Goal: Task Accomplishment & Management: Use online tool/utility

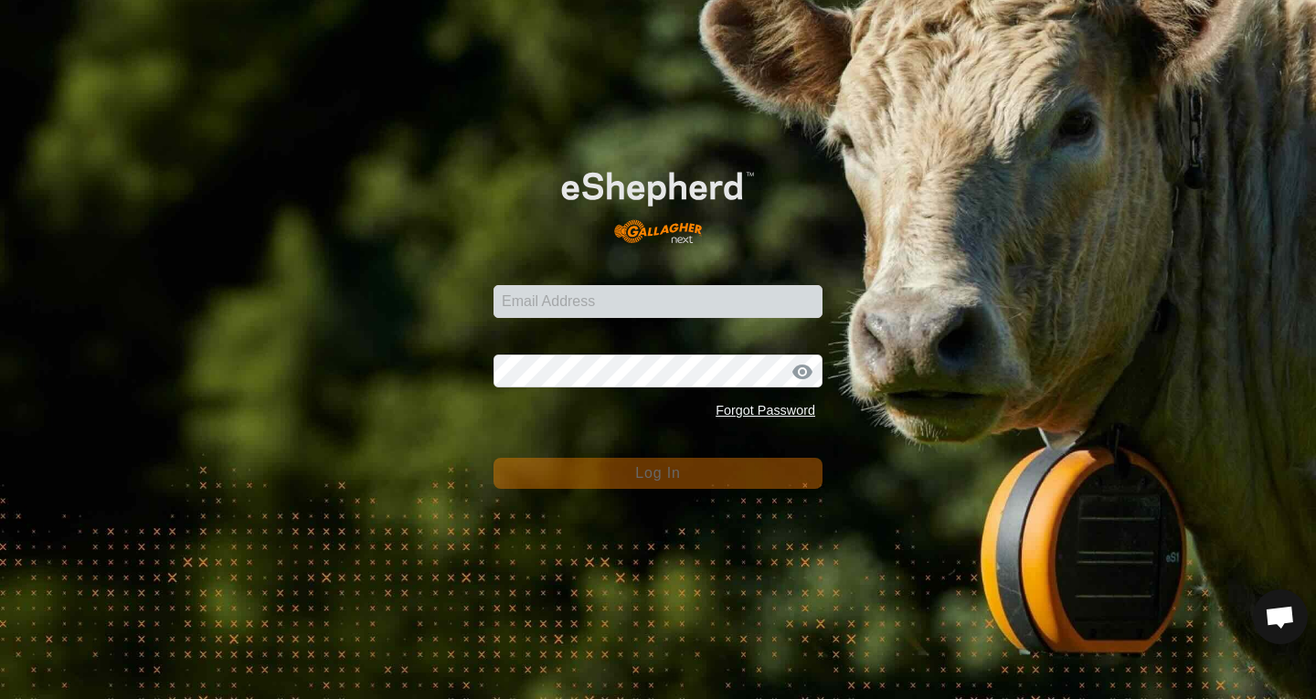
scroll to position [1109, 0]
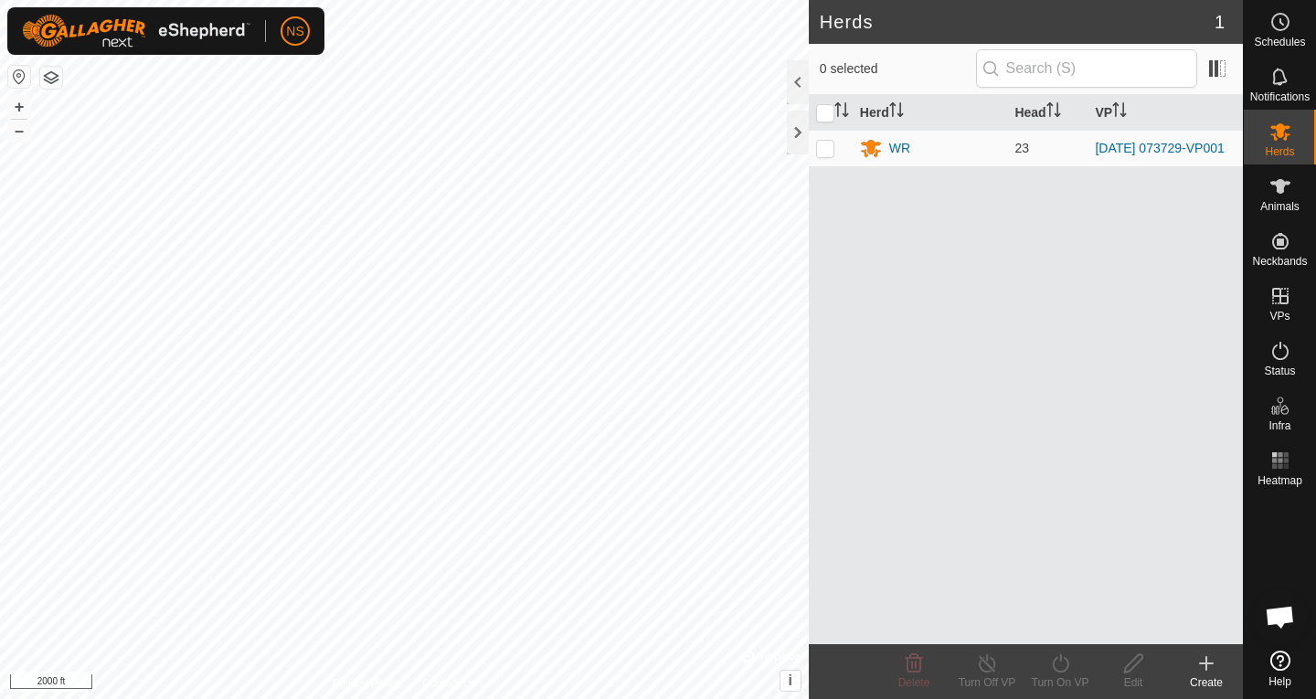
scroll to position [1109, 0]
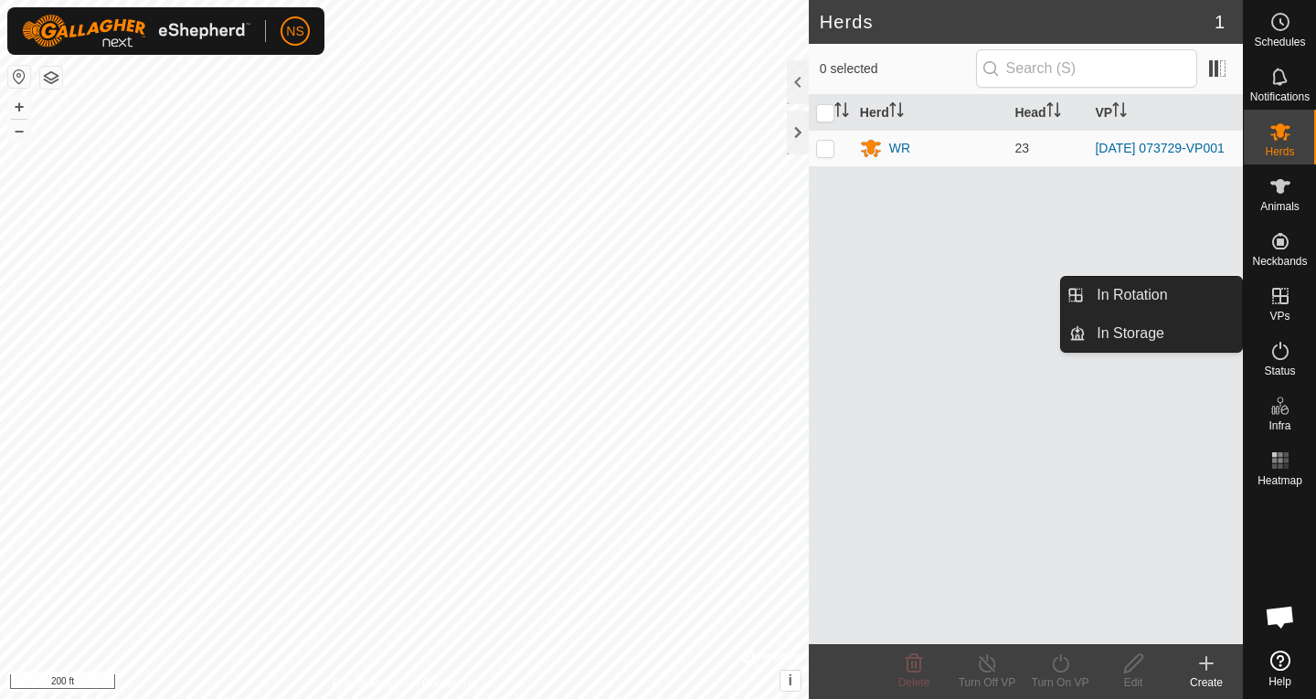
click at [1280, 297] on icon at bounding box center [1280, 296] width 16 height 16
click at [1170, 293] on link "In Rotation" at bounding box center [1164, 295] width 156 height 37
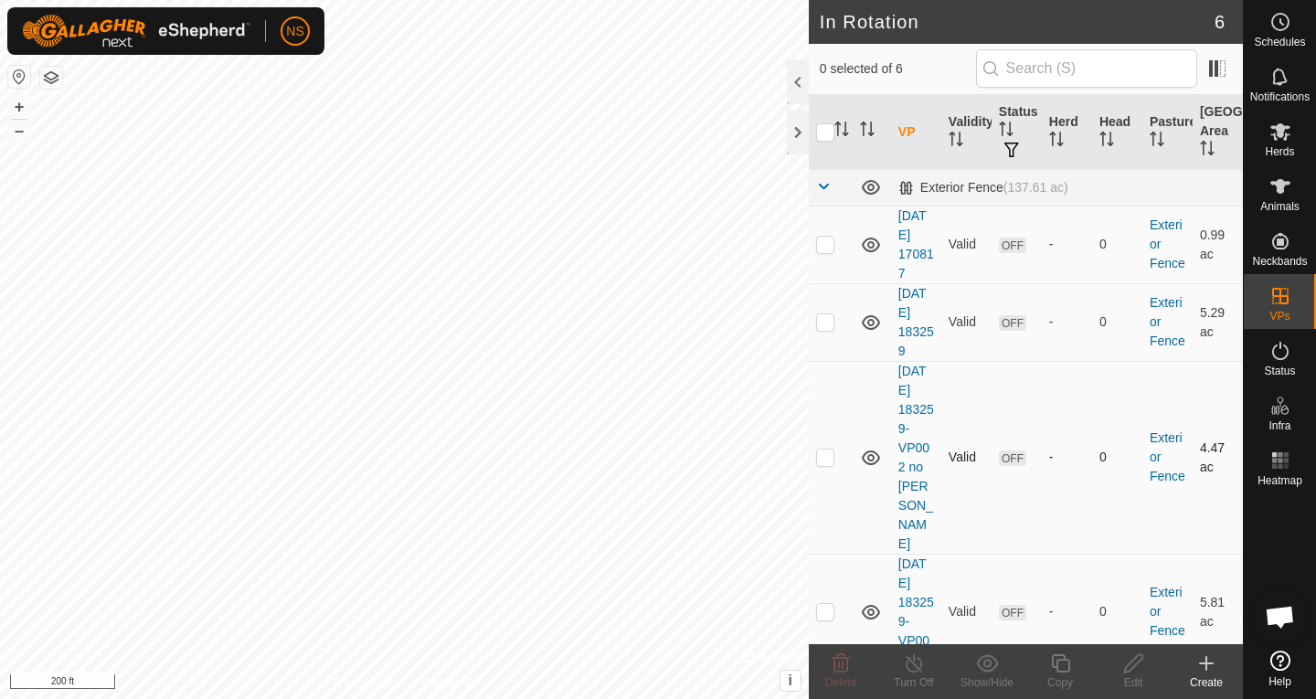
click at [870, 447] on icon at bounding box center [871, 458] width 22 height 22
click at [857, 324] on td at bounding box center [872, 322] width 38 height 78
click at [866, 242] on icon at bounding box center [871, 245] width 22 height 22
click at [882, 317] on td at bounding box center [872, 322] width 38 height 78
click at [875, 320] on icon at bounding box center [871, 323] width 22 height 22
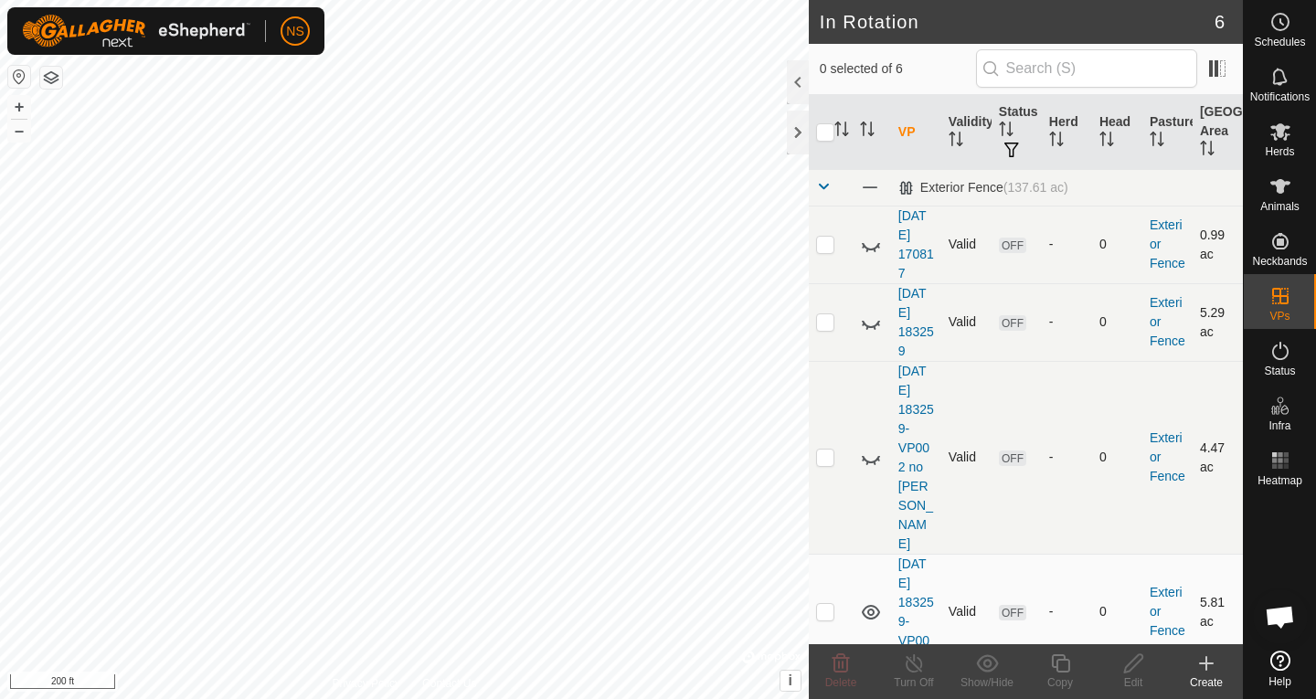
scroll to position [91, 0]
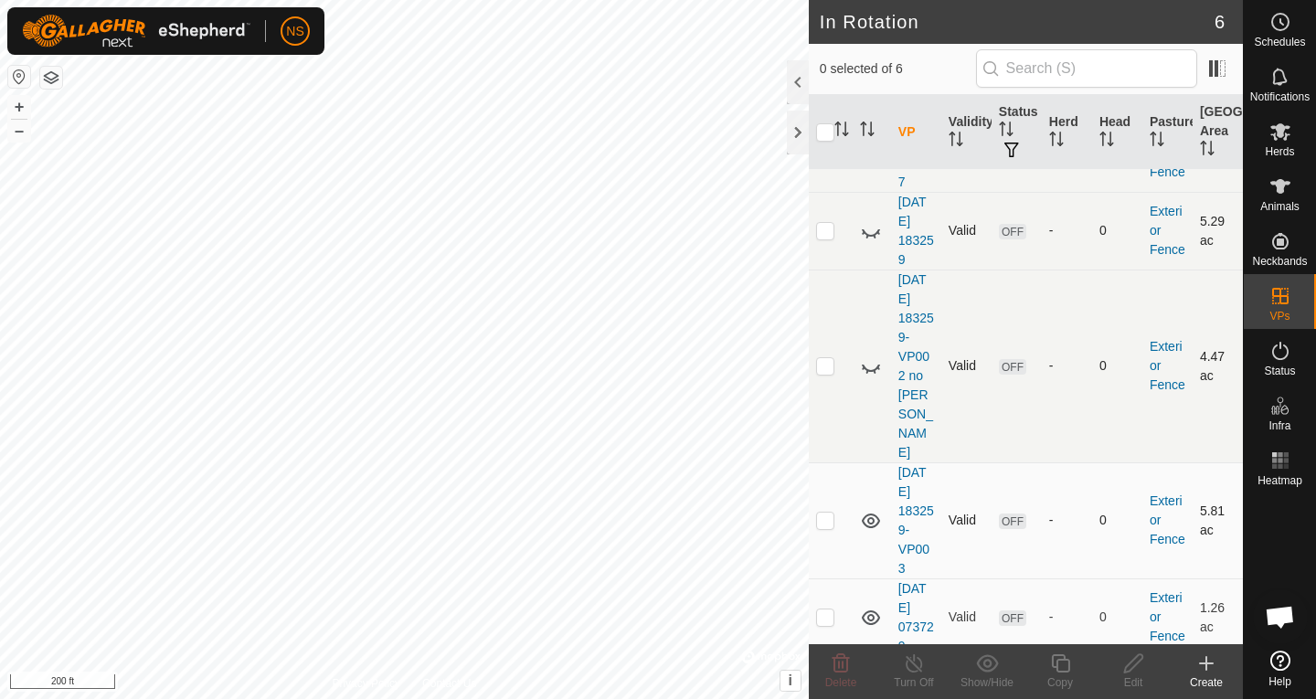
click at [879, 510] on icon at bounding box center [871, 521] width 22 height 22
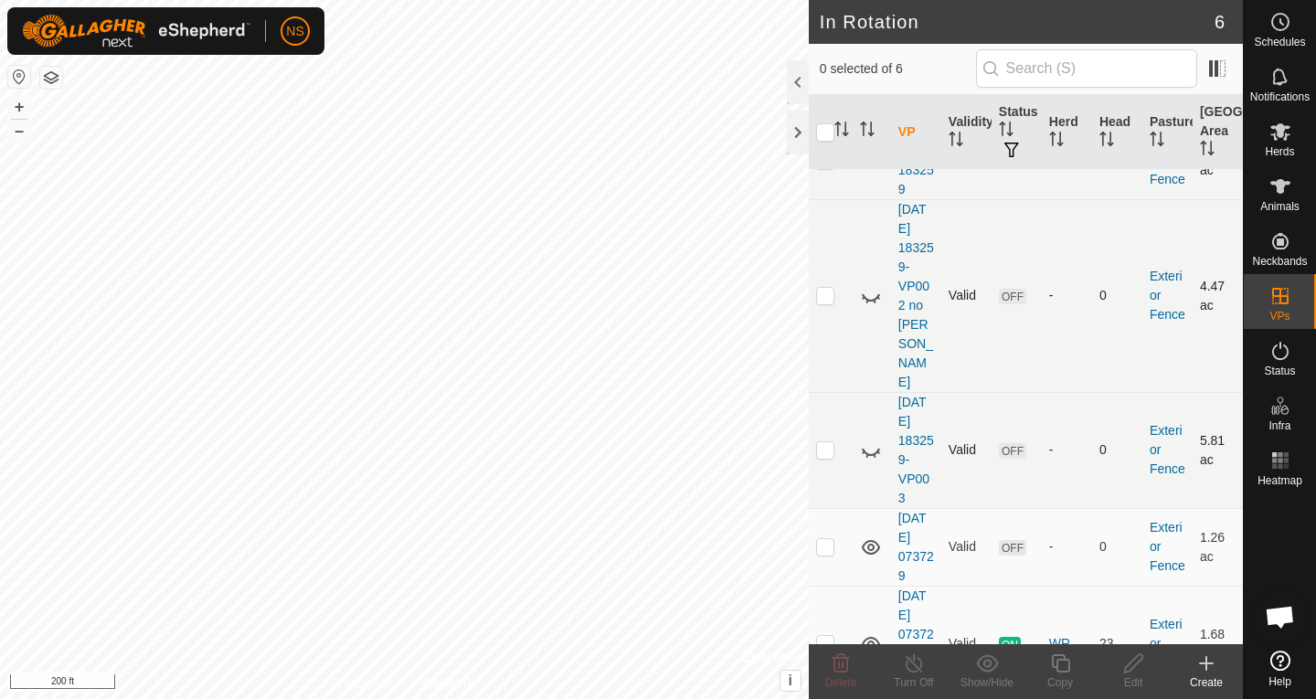
scroll to position [163, 0]
click at [873, 539] on icon at bounding box center [871, 546] width 18 height 15
